Goal: Transaction & Acquisition: Purchase product/service

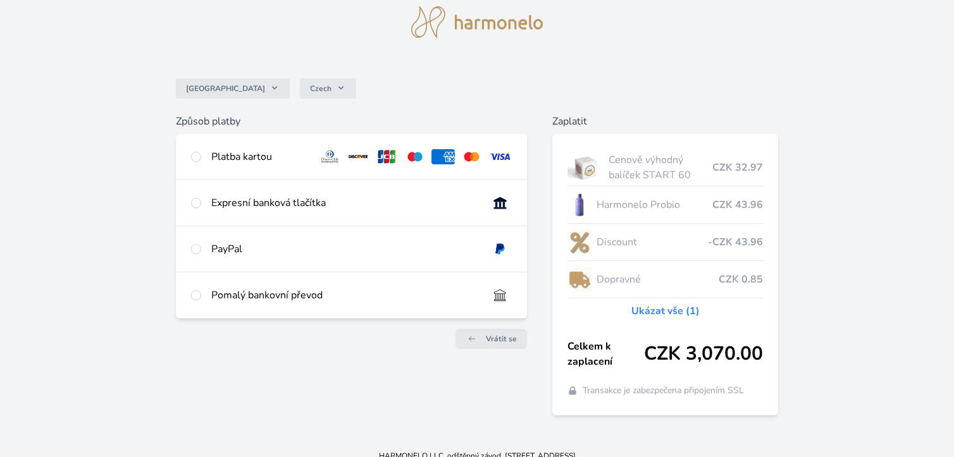
scroll to position [58, 0]
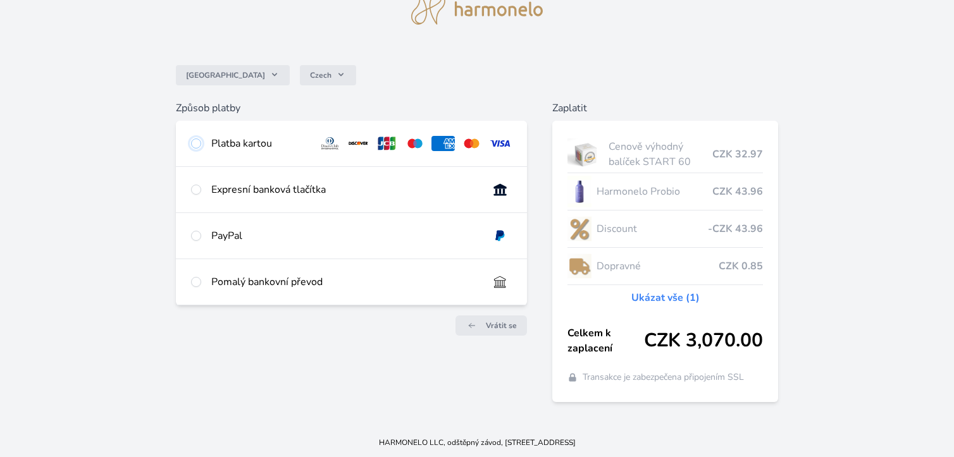
click at [197, 142] on input "radio" at bounding box center [196, 144] width 10 height 10
radio input "true"
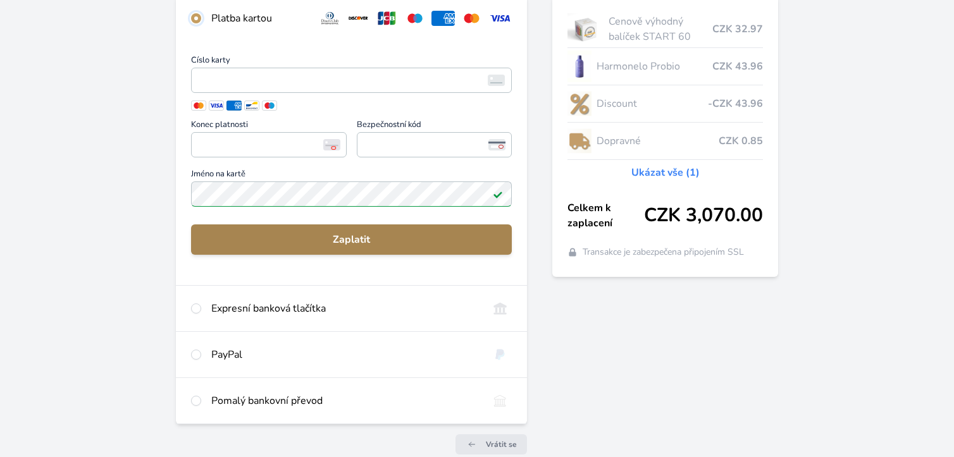
scroll to position [184, 0]
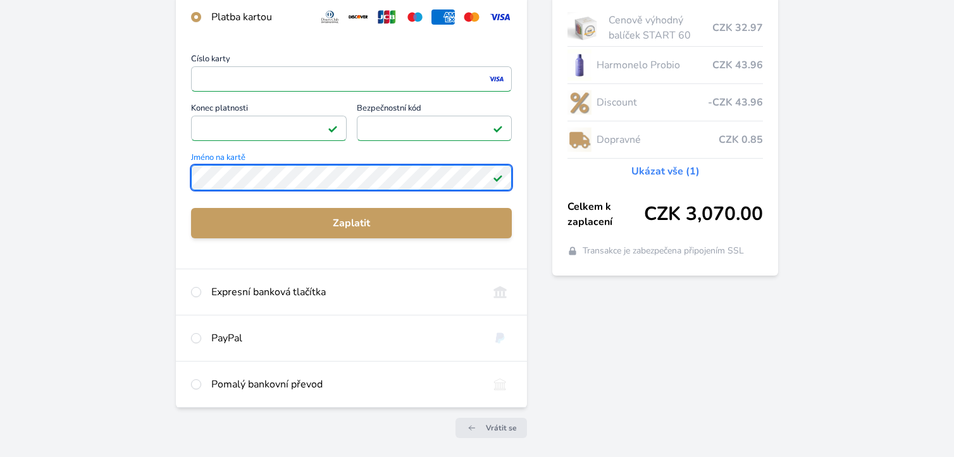
click at [185, 175] on div "Číslo karty <p>Your browser does not support iframes.</p> Konec platnosti <p>Yo…" at bounding box center [351, 154] width 351 height 229
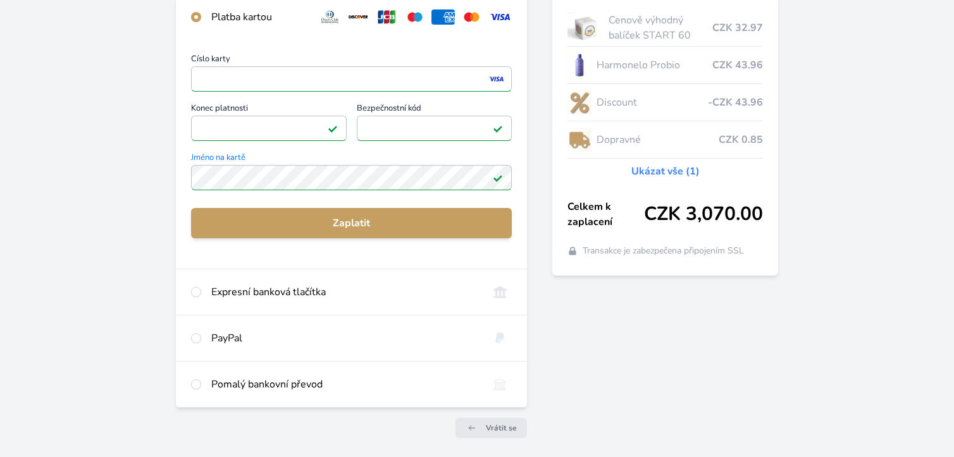
click at [209, 258] on div "Číslo karty <p>Your browser does not support iframes.</p> Konec platnosti <p>Yo…" at bounding box center [351, 154] width 351 height 229
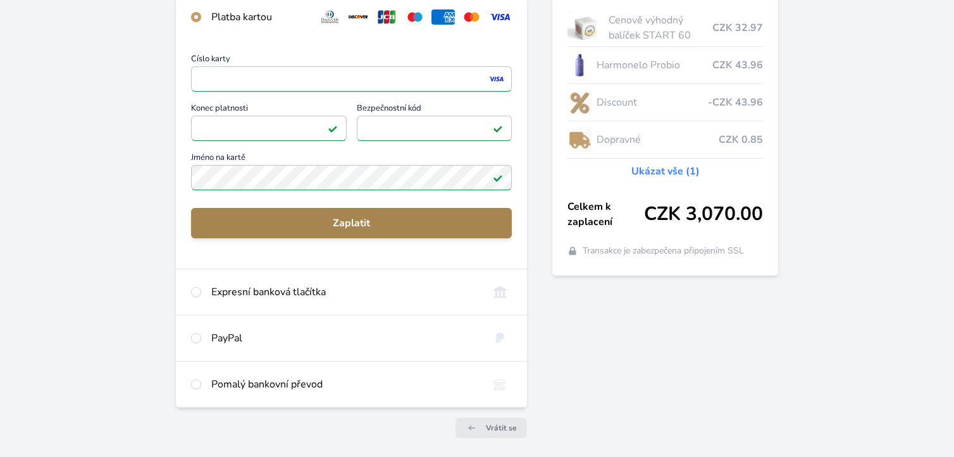
click at [338, 221] on span "Zaplatit" at bounding box center [351, 223] width 300 height 15
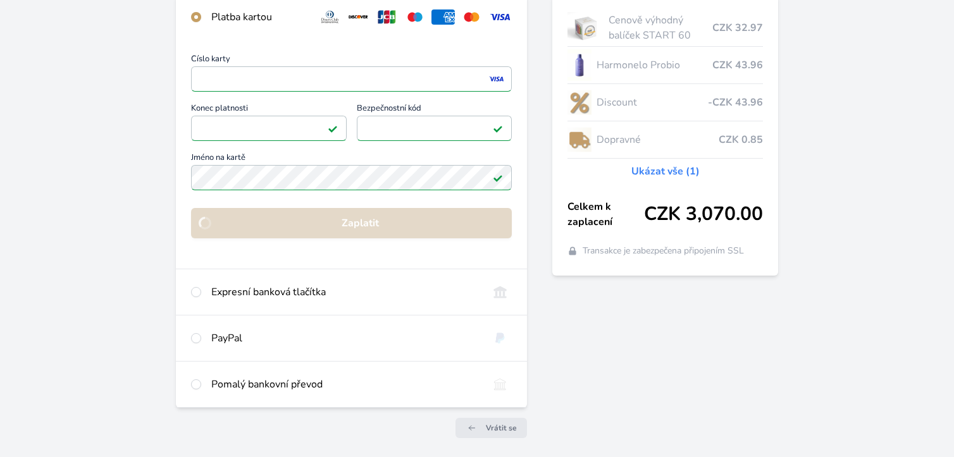
scroll to position [92, 0]
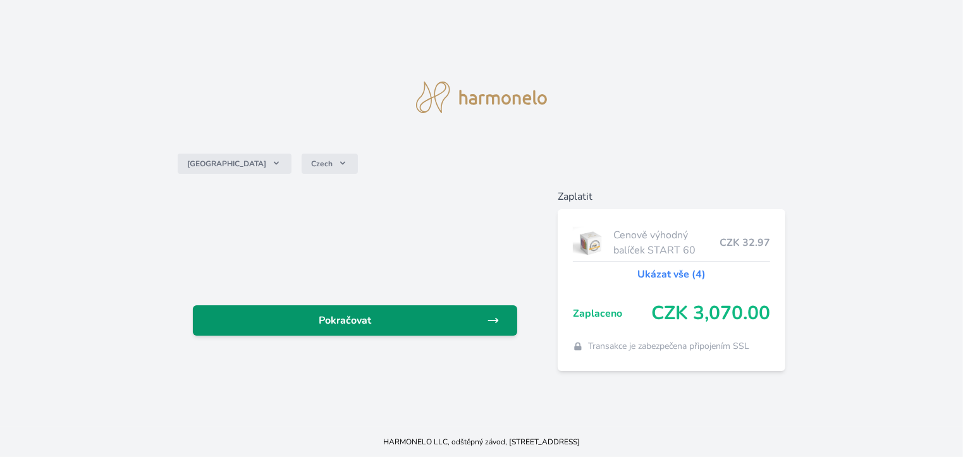
click at [395, 323] on span "Pokračovat" at bounding box center [345, 320] width 284 height 15
